Goal: Check status: Check status

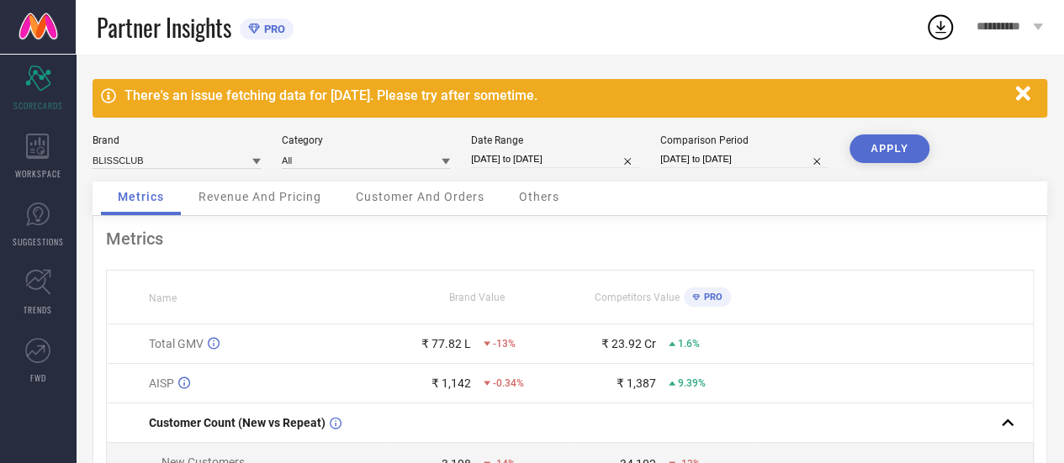
select select "8"
select select "2025"
select select "9"
select select "2025"
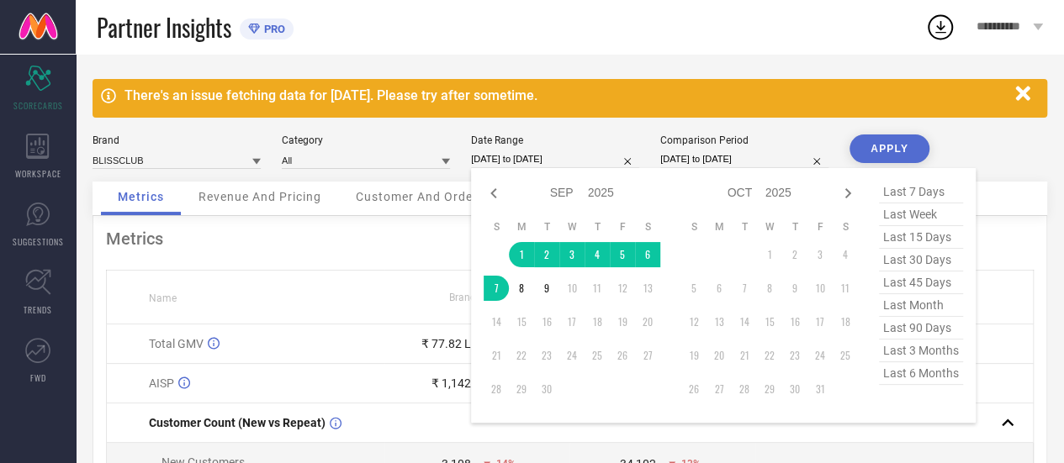
click at [553, 155] on input "[DATE] to [DATE]" at bounding box center [555, 160] width 168 height 18
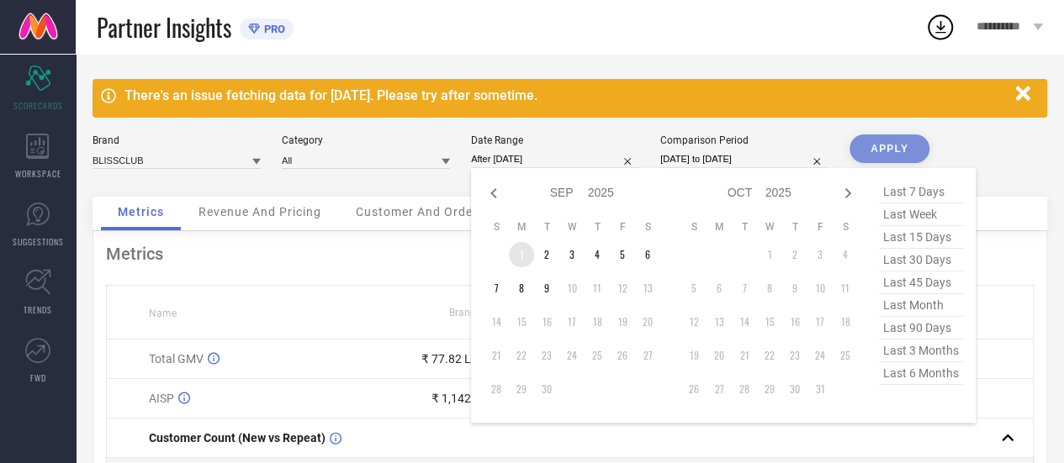
click at [523, 253] on td "1" at bounding box center [521, 254] width 25 height 25
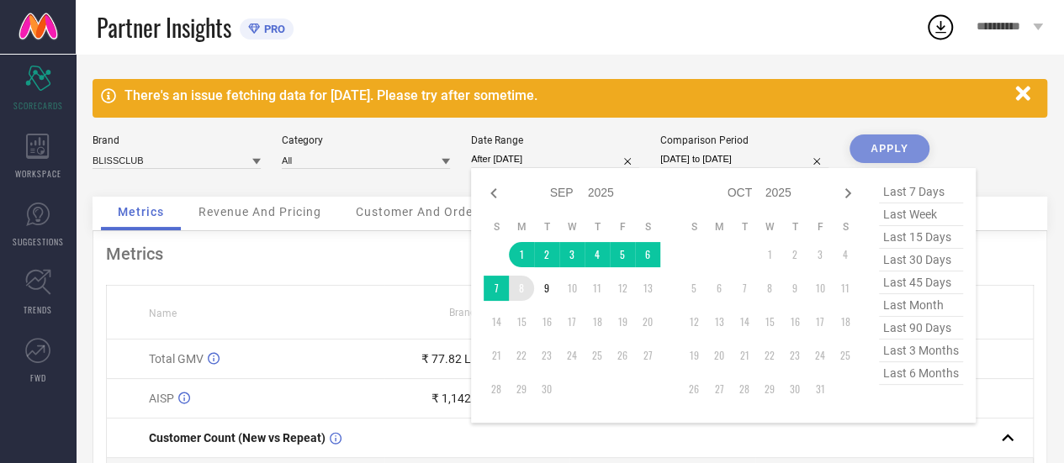
type input "[DATE] to [DATE]"
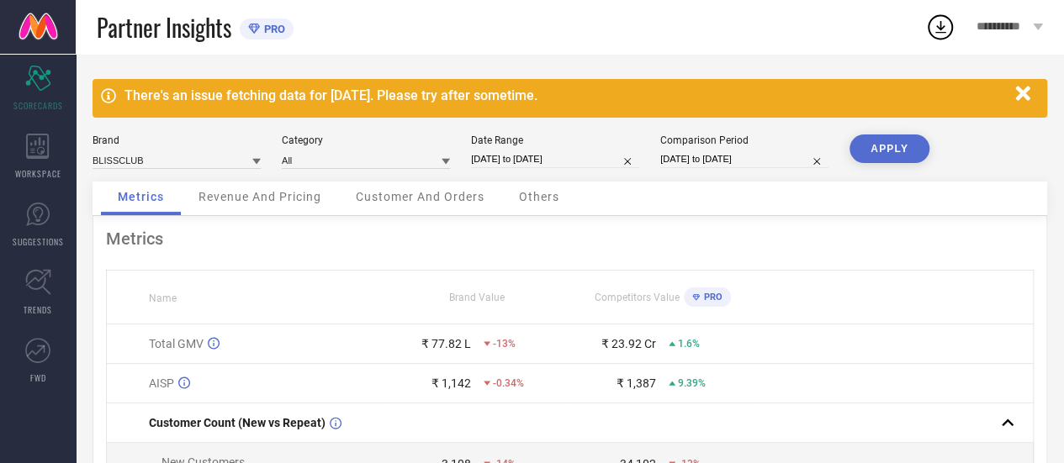
click at [893, 146] on button "APPLY" at bounding box center [890, 149] width 80 height 29
select select "6"
select select "2025"
select select "7"
select select "2025"
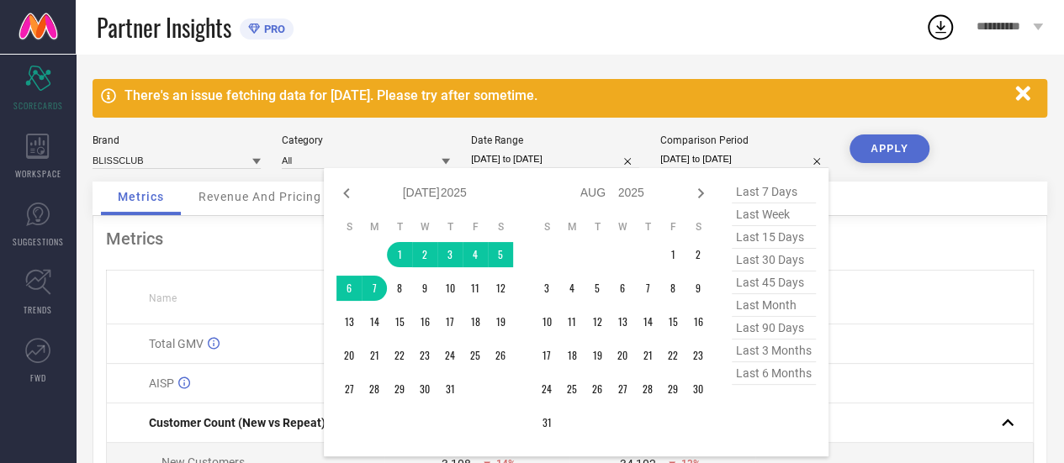
click at [742, 159] on input "01-07-2025 to 07-07-2025" at bounding box center [744, 160] width 168 height 18
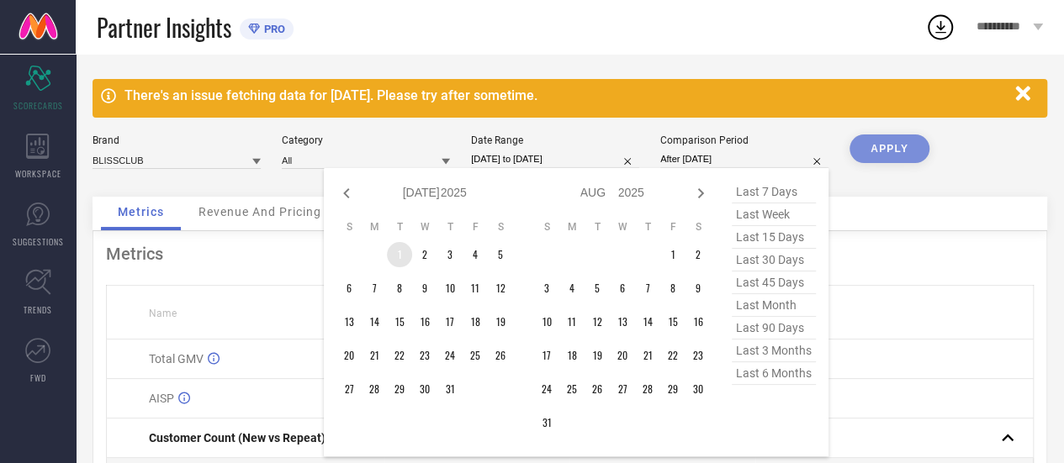
click at [392, 252] on td "1" at bounding box center [399, 254] width 25 height 25
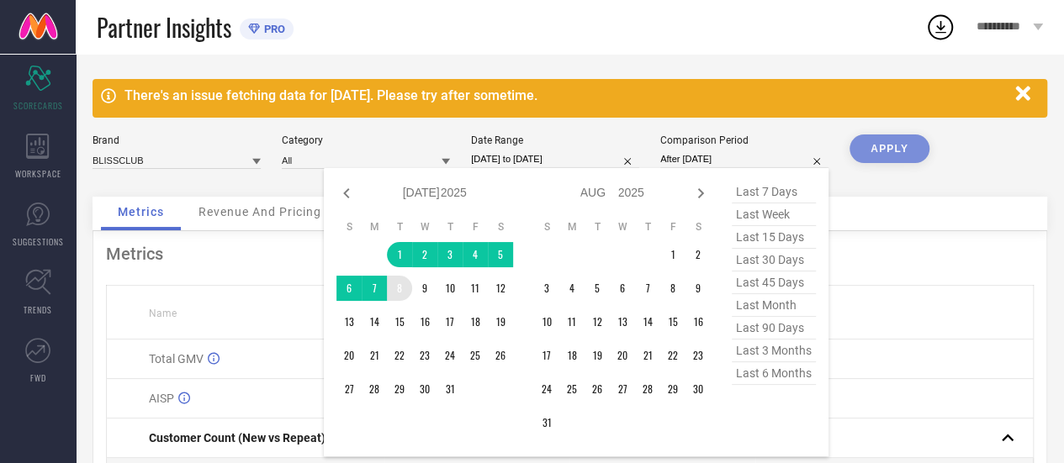
type input "[DATE] to [DATE]"
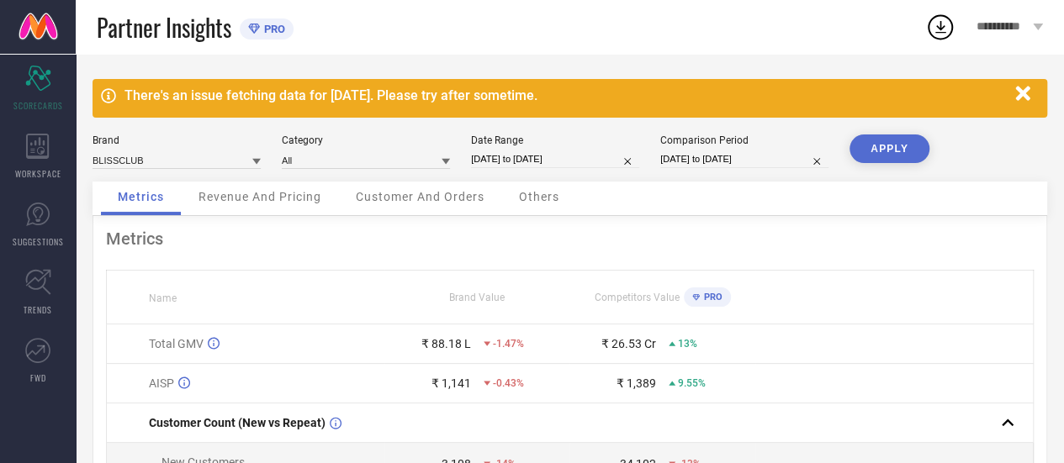
click at [895, 153] on button "APPLY" at bounding box center [890, 149] width 80 height 29
click at [243, 198] on span "Revenue And Pricing" at bounding box center [260, 196] width 123 height 13
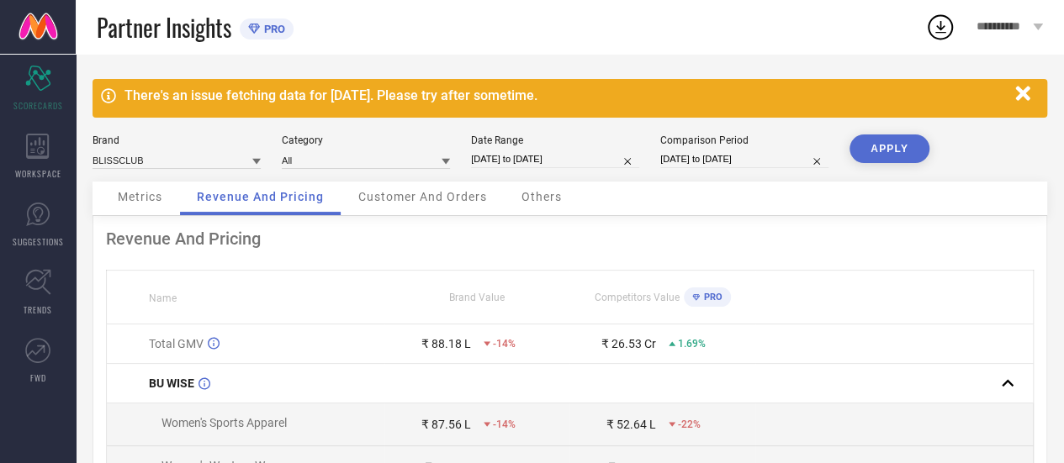
click at [47, 31] on link at bounding box center [38, 27] width 76 height 54
